Goal: Information Seeking & Learning: Check status

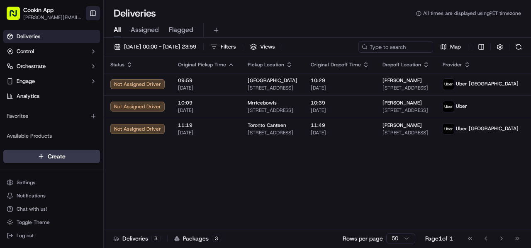
click at [94, 15] on button "Toggle Sidebar" at bounding box center [93, 13] width 14 height 14
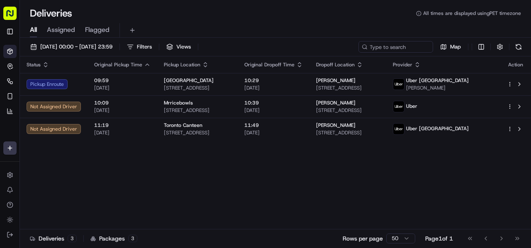
click at [301, 62] on icon "button" at bounding box center [299, 62] width 3 height 1
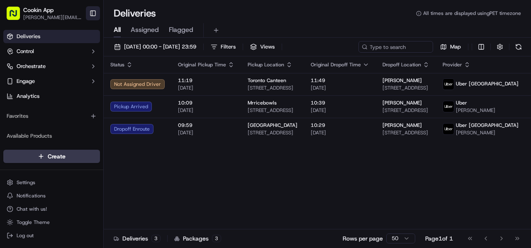
click at [93, 15] on button "Toggle Sidebar" at bounding box center [93, 13] width 14 height 14
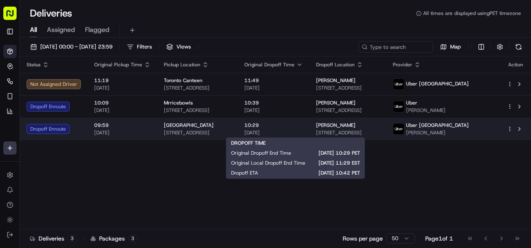
click at [303, 128] on span "10:29" at bounding box center [273, 125] width 58 height 7
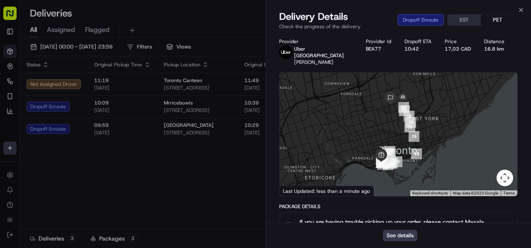
drag, startPoint x: 193, startPoint y: 184, endPoint x: 192, endPoint y: 116, distance: 68.0
